Goal: Transaction & Acquisition: Purchase product/service

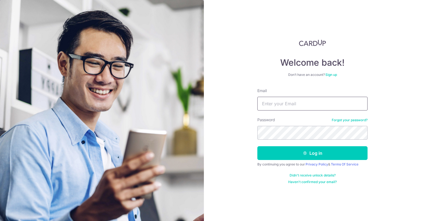
click at [283, 105] on input "Email" at bounding box center [312, 104] width 110 height 14
type input "[EMAIL_ADDRESS][DOMAIN_NAME]"
click at [257, 147] on button "Log in" at bounding box center [312, 154] width 110 height 14
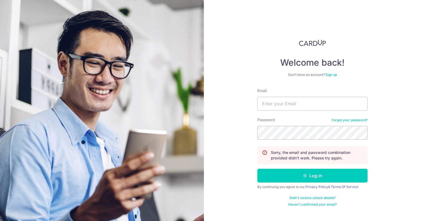
click at [262, 95] on div "Email" at bounding box center [312, 99] width 110 height 23
click at [265, 99] on input "Email" at bounding box center [312, 104] width 110 height 14
type input "[EMAIL_ADDRESS][DOMAIN_NAME]"
click at [347, 121] on link "Forgot your password?" at bounding box center [350, 120] width 36 height 4
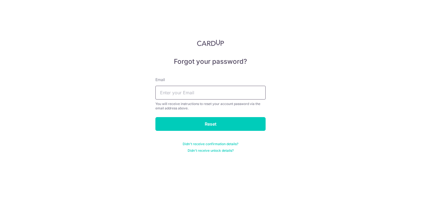
click at [190, 96] on input "text" at bounding box center [210, 93] width 110 height 14
type input "accounts@lit-strategy.com"
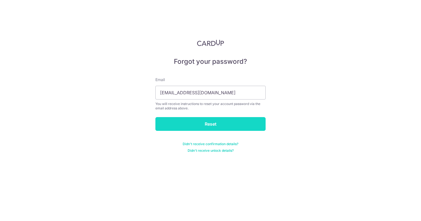
click at [192, 123] on input "Reset" at bounding box center [210, 124] width 110 height 14
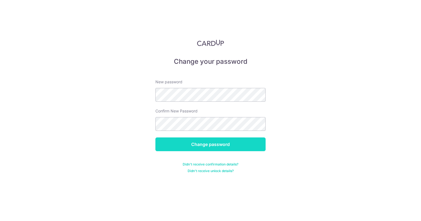
click at [214, 150] on input "Change password" at bounding box center [210, 145] width 110 height 14
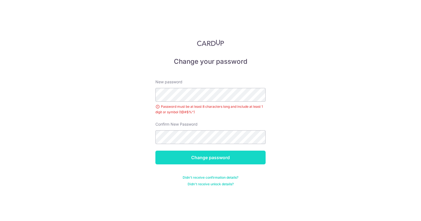
click at [203, 158] on input "Change password" at bounding box center [210, 158] width 110 height 14
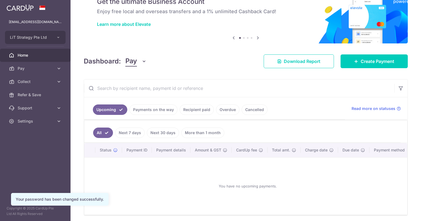
scroll to position [50, 0]
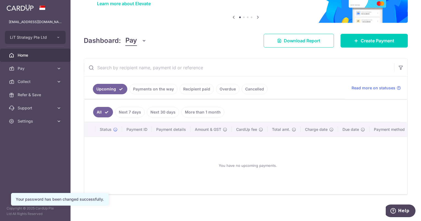
click at [158, 87] on link "Payments on the way" at bounding box center [153, 89] width 48 height 10
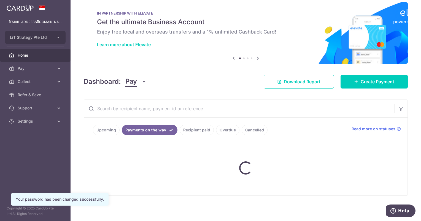
scroll to position [26, 0]
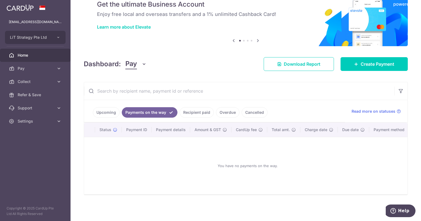
click at [105, 113] on link "Upcoming" at bounding box center [106, 112] width 27 height 10
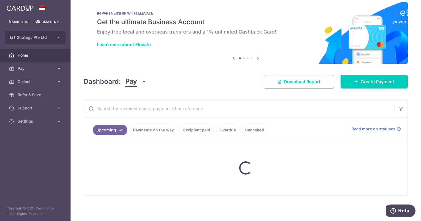
scroll to position [50, 0]
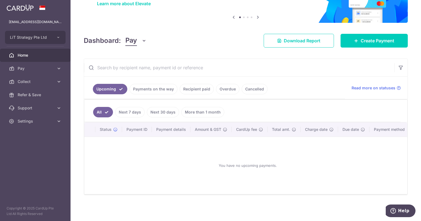
click at [197, 88] on link "Recipient paid" at bounding box center [197, 89] width 34 height 10
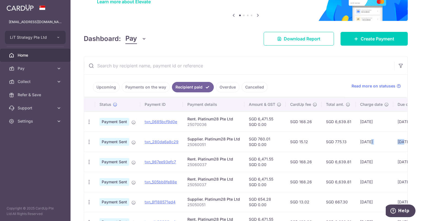
scroll to position [0, 58]
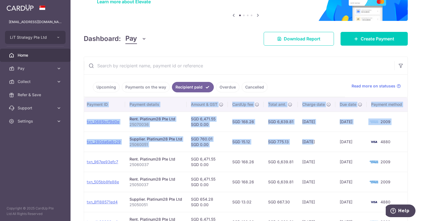
drag, startPoint x: 368, startPoint y: 141, endPoint x: 422, endPoint y: 141, distance: 53.7
click at [421, 141] on html "accounts@lit-strategy.com LiT Strategy Pte Ltd Add new company LiT Strategy Pte…" at bounding box center [210, 110] width 421 height 221
drag, startPoint x: 421, startPoint y: 141, endPoint x: 413, endPoint y: 165, distance: 25.1
click at [413, 165] on div "× Pause Schedule Pause all future payments in this series Pause just this one p…" at bounding box center [246, 110] width 350 height 221
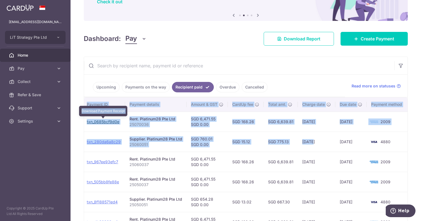
drag, startPoint x: 99, startPoint y: 122, endPoint x: 242, endPoint y: 18, distance: 176.8
click at [99, 122] on link "txn_0685bcf9d0e" at bounding box center [103, 122] width 32 height 5
click at [196, 46] on div "× Pause Schedule Pause all future payments in this series Pause just this one p…" at bounding box center [246, 110] width 350 height 221
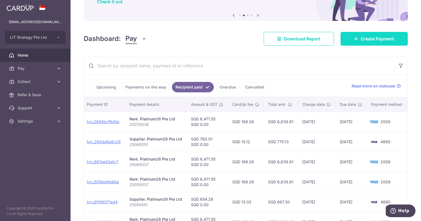
click at [368, 40] on span "Create Payment" at bounding box center [377, 39] width 34 height 7
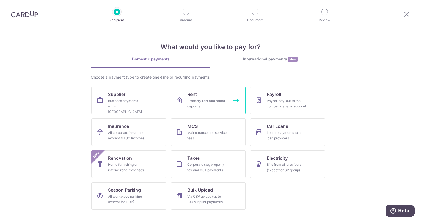
click at [202, 102] on div "Property rent and rental deposits" at bounding box center [207, 103] width 40 height 11
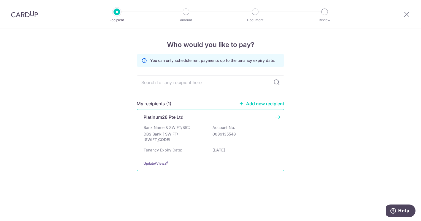
click at [184, 120] on div "Platinum28 Pte Ltd" at bounding box center [206, 117] width 127 height 7
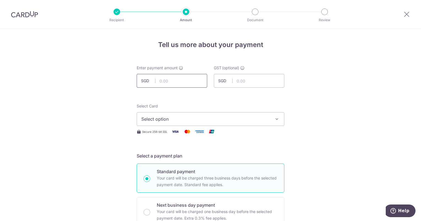
click at [170, 82] on input "text" at bounding box center [172, 81] width 71 height 14
type input "6,471.55"
click at [223, 119] on span "Select option" at bounding box center [205, 119] width 128 height 7
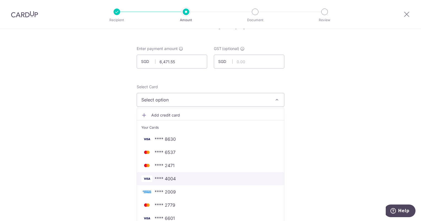
scroll to position [28, 0]
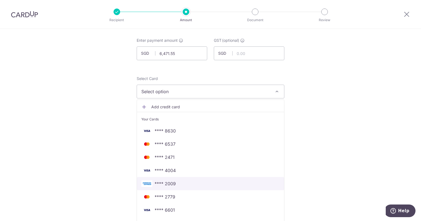
drag, startPoint x: 180, startPoint y: 184, endPoint x: 225, endPoint y: 172, distance: 47.4
click at [180, 184] on span "**** 2009" at bounding box center [210, 184] width 138 height 7
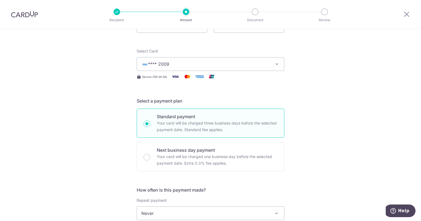
scroll to position [165, 0]
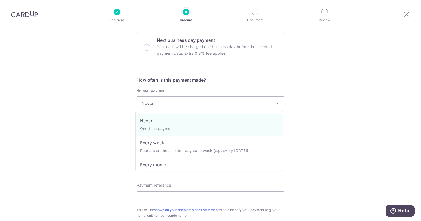
click at [174, 101] on span "Never" at bounding box center [210, 103] width 147 height 13
click at [362, 104] on div "Tell us more about your payment Enter payment amount SGD 6,471.55 6471.55 GST (…" at bounding box center [210, 131] width 421 height 535
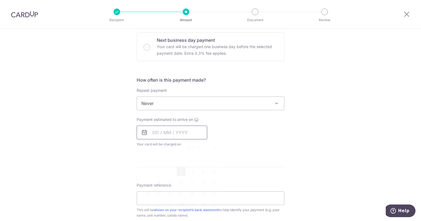
click at [153, 134] on input "text" at bounding box center [172, 133] width 71 height 14
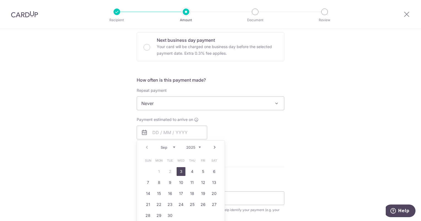
click at [178, 172] on link "3" at bounding box center [181, 171] width 9 height 9
type input "[DATE]"
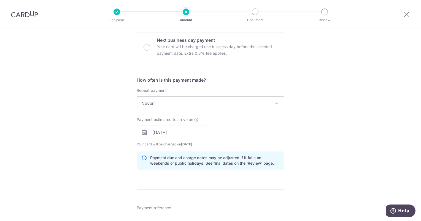
click at [313, 142] on div "Tell us more about your payment Enter payment amount SGD 6,471.55 6471.55 GST (…" at bounding box center [210, 143] width 421 height 558
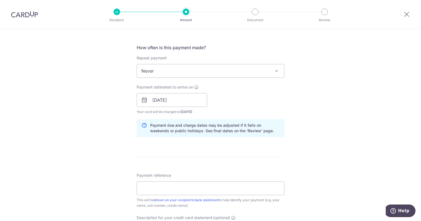
scroll to position [248, 0]
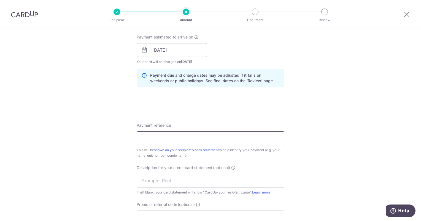
click at [166, 137] on input "Payment reference" at bounding box center [211, 139] width 148 height 14
paste input "25080036"
type input "25080036"
drag, startPoint x: 307, startPoint y: 140, endPoint x: 291, endPoint y: 141, distance: 16.0
click at [307, 140] on div "Tell us more about your payment Enter payment amount SGD 6,471.55 6471.55 GST (…" at bounding box center [210, 60] width 421 height 558
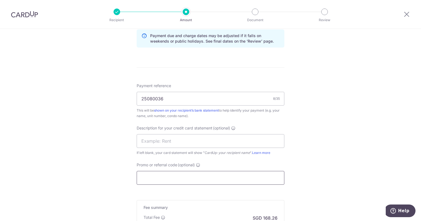
scroll to position [330, 0]
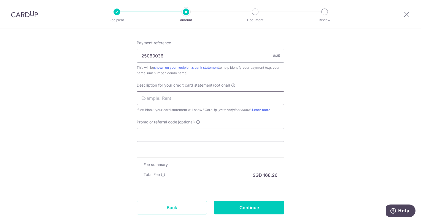
click at [193, 102] on input "text" at bounding box center [211, 98] width 148 height 14
type input "Rent"
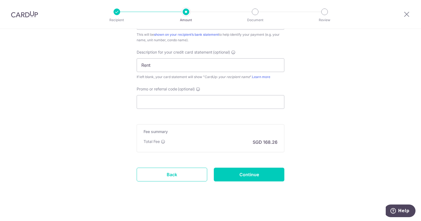
scroll to position [364, 0]
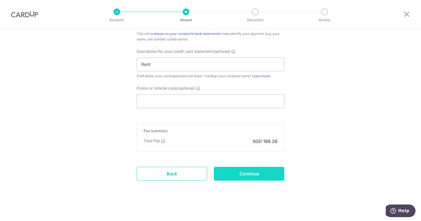
click at [260, 177] on input "Continue" at bounding box center [249, 174] width 71 height 14
type input "Create Schedule"
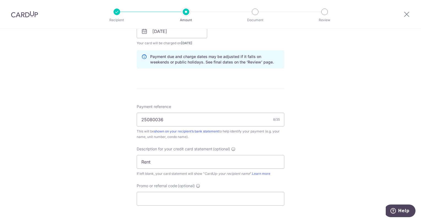
scroll to position [227, 0]
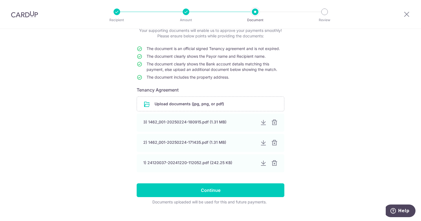
scroll to position [47, 0]
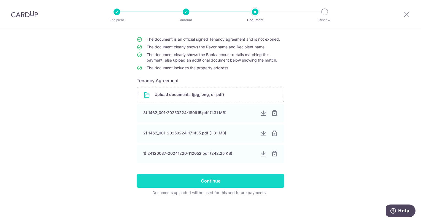
click at [246, 186] on input "Continue" at bounding box center [211, 181] width 148 height 14
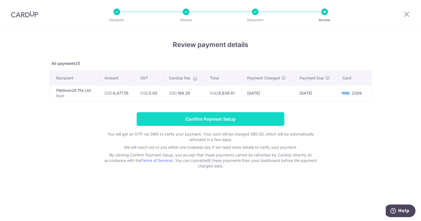
click at [231, 119] on input "Confirm Payment Setup" at bounding box center [211, 119] width 148 height 14
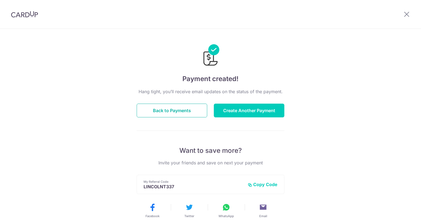
click at [182, 109] on button "Back to Payments" at bounding box center [172, 111] width 71 height 14
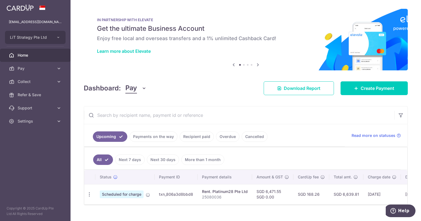
click at [31, 56] on span "Home" at bounding box center [36, 56] width 36 height 6
click at [32, 58] on span "Home" at bounding box center [36, 56] width 36 height 6
click at [32, 55] on span "Home" at bounding box center [36, 56] width 36 height 6
click at [376, 87] on span "Create Payment" at bounding box center [377, 88] width 34 height 7
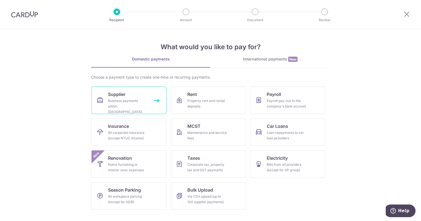
click at [104, 101] on link "Supplier Business payments within Singapore" at bounding box center [128, 101] width 75 height 28
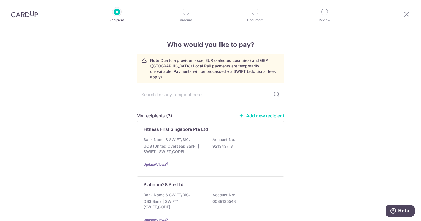
scroll to position [55, 0]
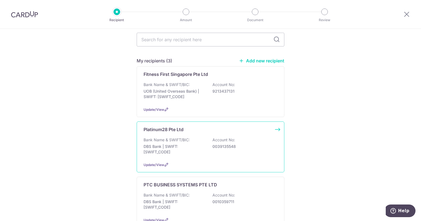
click at [152, 126] on p "Platinum28 Pte Ltd" at bounding box center [163, 129] width 40 height 7
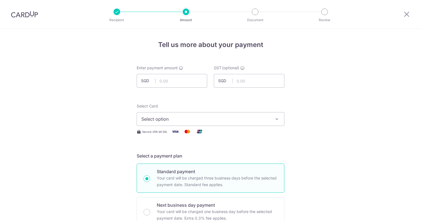
click at [166, 80] on input "text" at bounding box center [172, 81] width 71 height 14
click at [175, 79] on input "1,735.00" at bounding box center [172, 81] width 71 height 14
type input "1,735.04"
click at [163, 118] on span "Select option" at bounding box center [205, 119] width 128 height 7
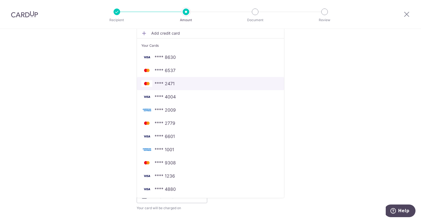
scroll to position [110, 0]
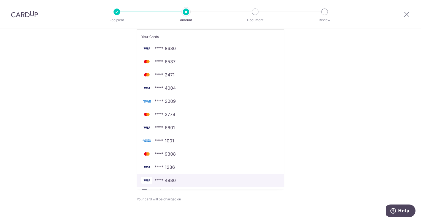
click at [183, 176] on link "**** 4880" at bounding box center [210, 180] width 147 height 13
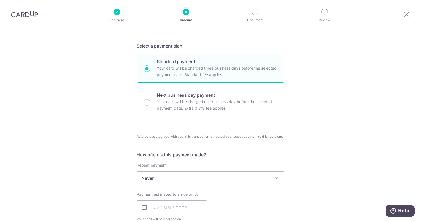
scroll to position [165, 0]
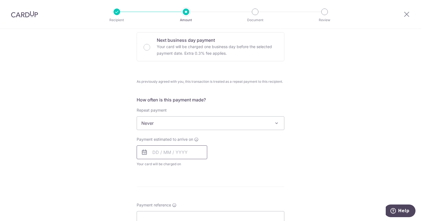
click at [157, 155] on input "text" at bounding box center [172, 153] width 71 height 14
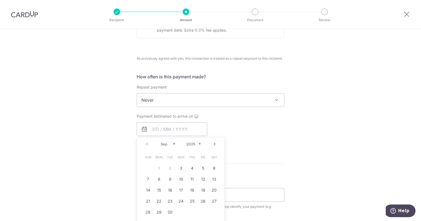
scroll to position [220, 0]
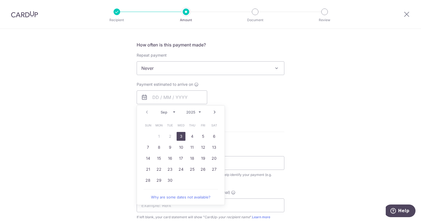
click at [181, 135] on link "3" at bounding box center [181, 136] width 9 height 9
type input "03/09/2025"
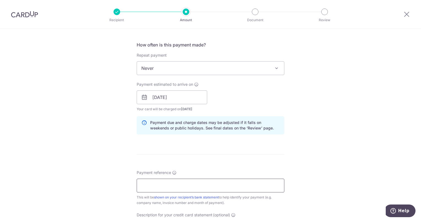
click at [164, 183] on input "Payment reference" at bounding box center [211, 186] width 148 height 14
type input "25070050 & 25080050"
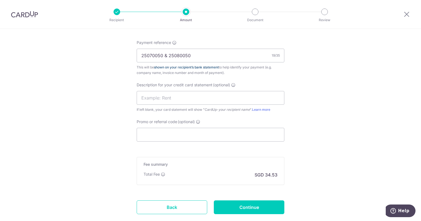
scroll to position [384, 0]
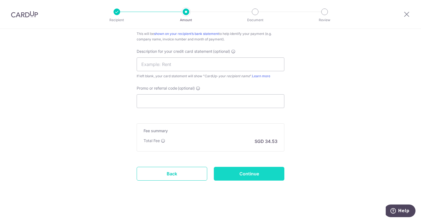
click at [262, 175] on input "Continue" at bounding box center [249, 174] width 71 height 14
type input "Create Schedule"
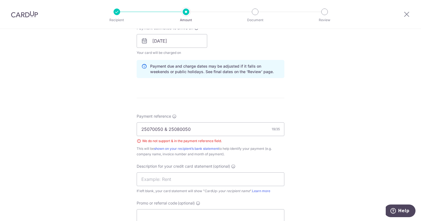
scroll to position [276, 0]
click at [167, 129] on input "25070050 & 25080050" at bounding box center [211, 131] width 148 height 14
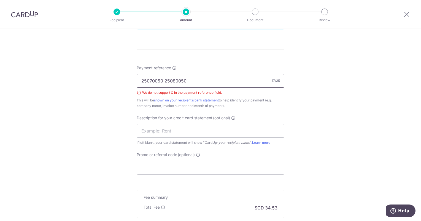
scroll to position [386, 0]
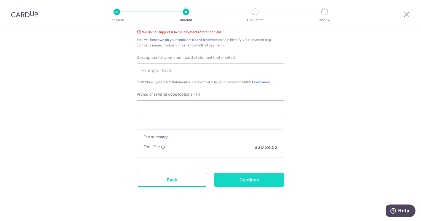
type input "25070050 25080050"
click at [257, 176] on input "Continue" at bounding box center [249, 180] width 71 height 14
type input "Create Schedule"
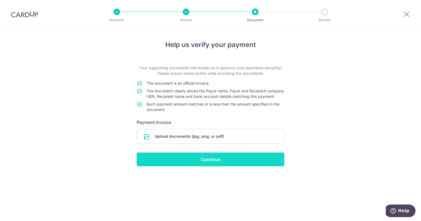
click at [243, 167] on input "Continue" at bounding box center [211, 160] width 148 height 14
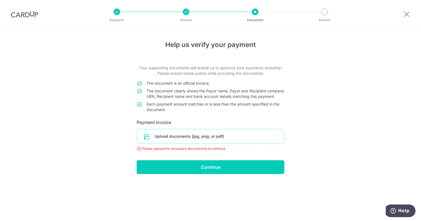
click at [221, 144] on input "file" at bounding box center [210, 136] width 147 height 14
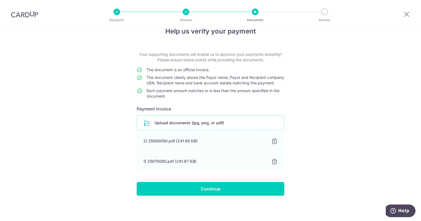
scroll to position [19, 0]
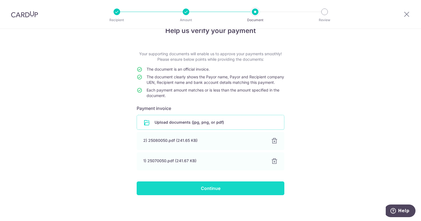
click at [262, 193] on input "Continue" at bounding box center [211, 189] width 148 height 14
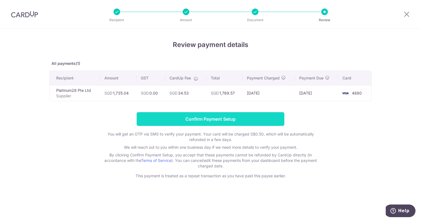
click at [263, 120] on input "Confirm Payment Setup" at bounding box center [211, 119] width 148 height 14
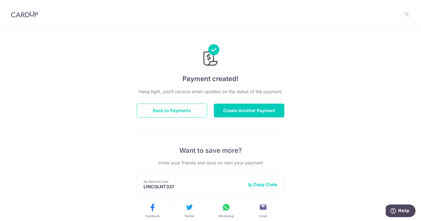
click at [407, 16] on icon at bounding box center [406, 14] width 7 height 7
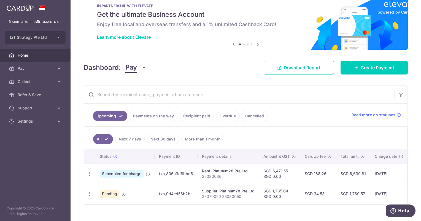
scroll to position [25, 0]
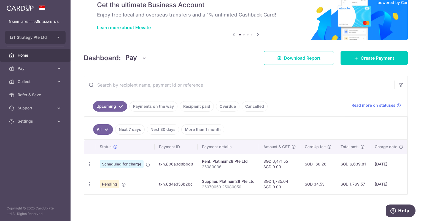
click at [213, 60] on div "Dashboard: Pay Pay Collect Download Report Download Report Create Payment" at bounding box center [246, 57] width 324 height 16
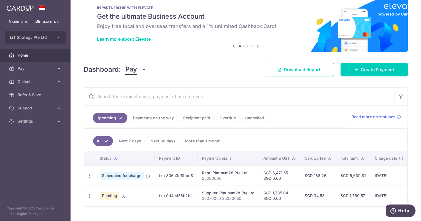
scroll to position [0, 0]
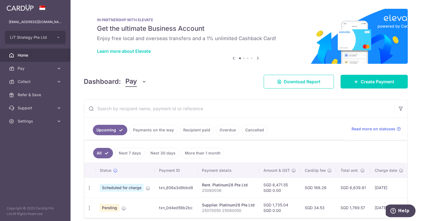
drag, startPoint x: 333, startPoint y: 203, endPoint x: 330, endPoint y: 205, distance: 3.3
click at [333, 203] on td "SGD 34.53" at bounding box center [318, 208] width 36 height 20
